Goal: Check status

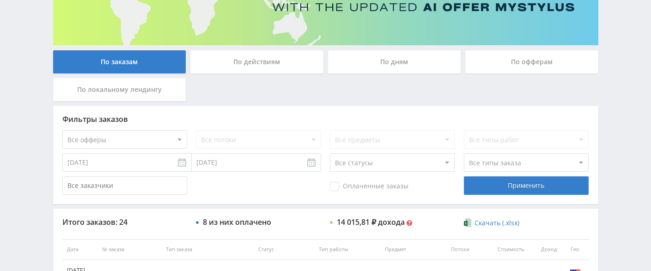
scroll to position [231, 0]
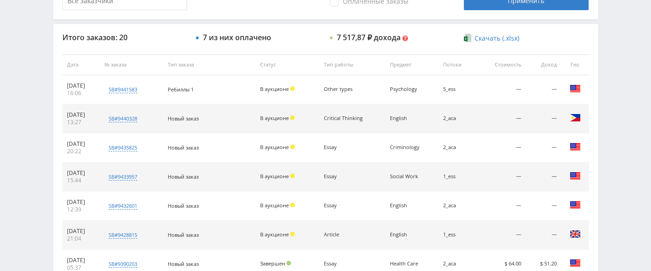
scroll to position [504, 0]
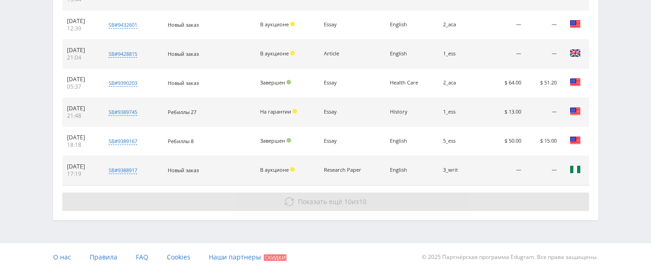
click at [320, 201] on span "Показать ещё" at bounding box center [320, 201] width 44 height 9
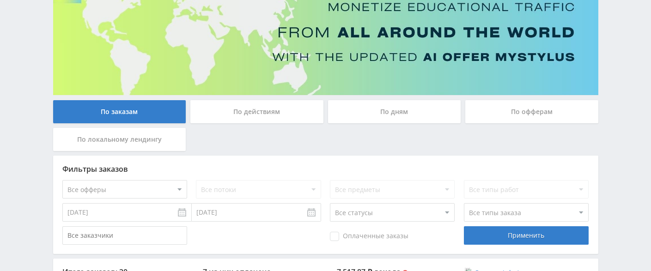
scroll to position [0, 0]
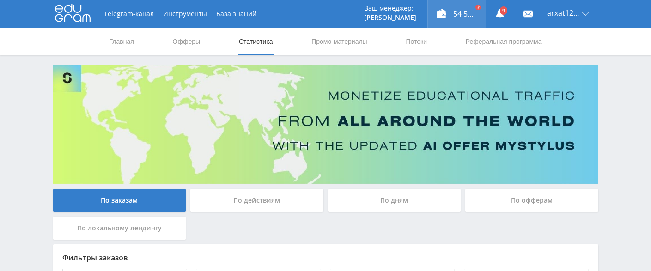
click at [452, 16] on div "54 593,40 ₽" at bounding box center [457, 14] width 58 height 28
